Goal: Task Accomplishment & Management: Manage account settings

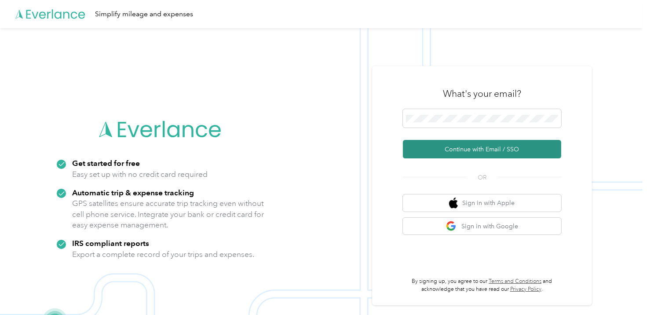
click at [463, 148] on button "Continue with Email / SSO" at bounding box center [482, 149] width 158 height 18
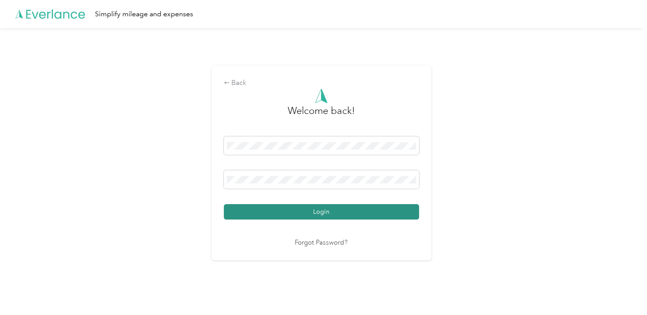
click at [344, 213] on button "Login" at bounding box center [321, 211] width 195 height 15
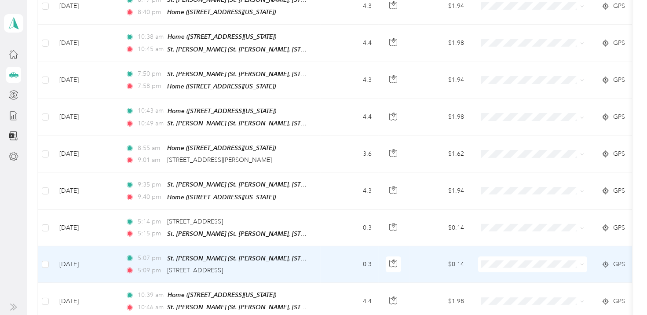
scroll to position [792, 0]
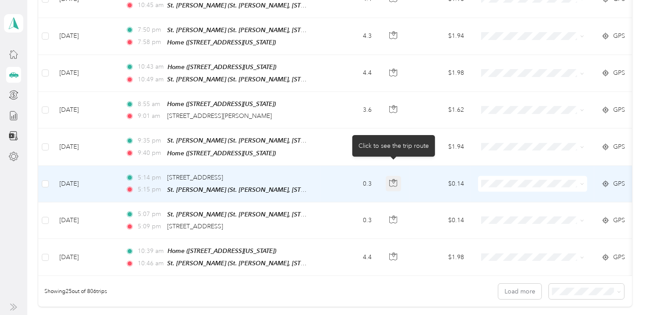
click at [390, 180] on icon "button" at bounding box center [393, 183] width 7 height 7
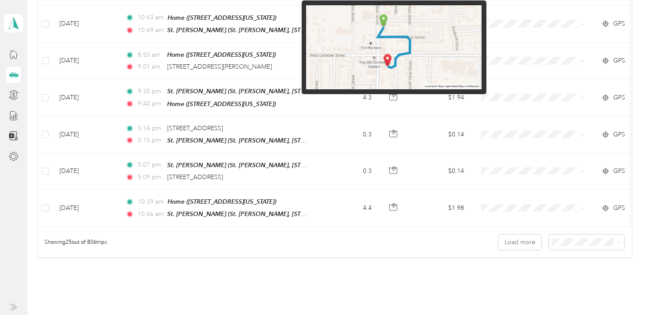
scroll to position [880, 0]
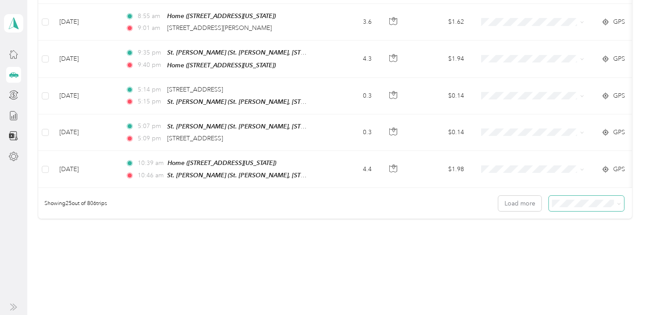
click at [618, 202] on icon at bounding box center [619, 204] width 4 height 4
click at [573, 237] on span "100 per load" at bounding box center [571, 234] width 36 height 7
